Goal: Use online tool/utility

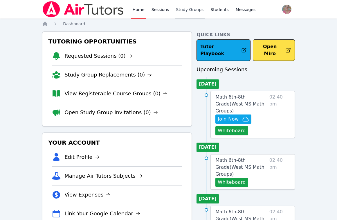
click at [184, 11] on link "Study Groups" at bounding box center [190, 9] width 30 height 19
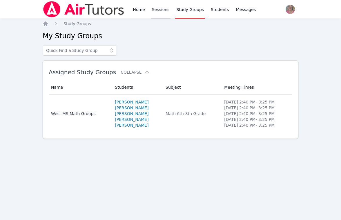
click at [159, 11] on link "Sessions" at bounding box center [161, 9] width 20 height 19
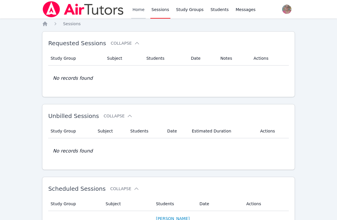
click at [141, 11] on link "Home" at bounding box center [138, 9] width 14 height 19
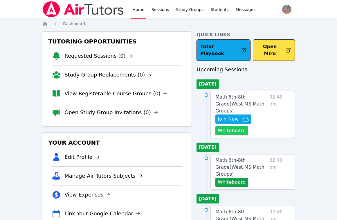
click at [236, 126] on button "Whiteboard" at bounding box center [231, 130] width 33 height 9
